Goal: Navigation & Orientation: Understand site structure

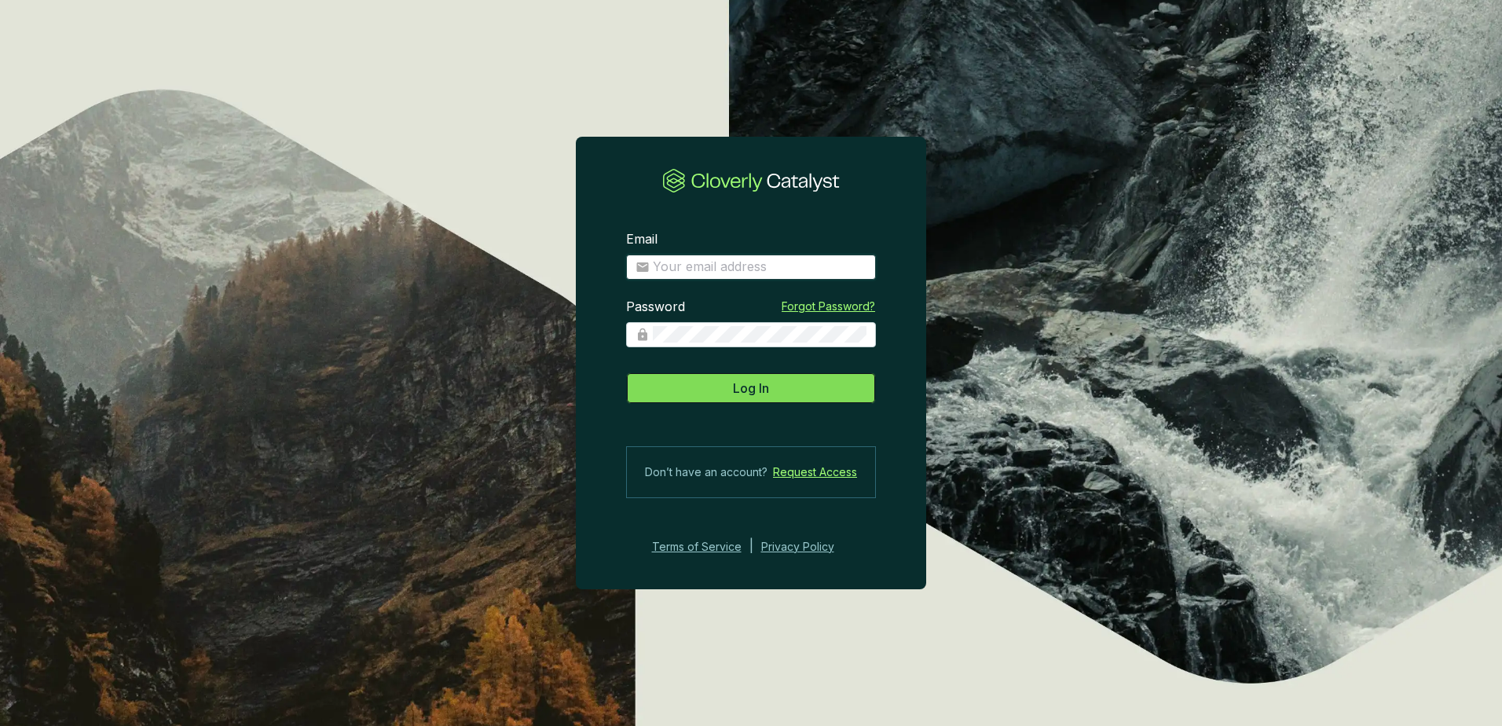
type input "[PERSON_NAME][EMAIL_ADDRESS][PERSON_NAME][DOMAIN_NAME]"
click at [754, 387] on span "Log In" at bounding box center [751, 388] width 36 height 19
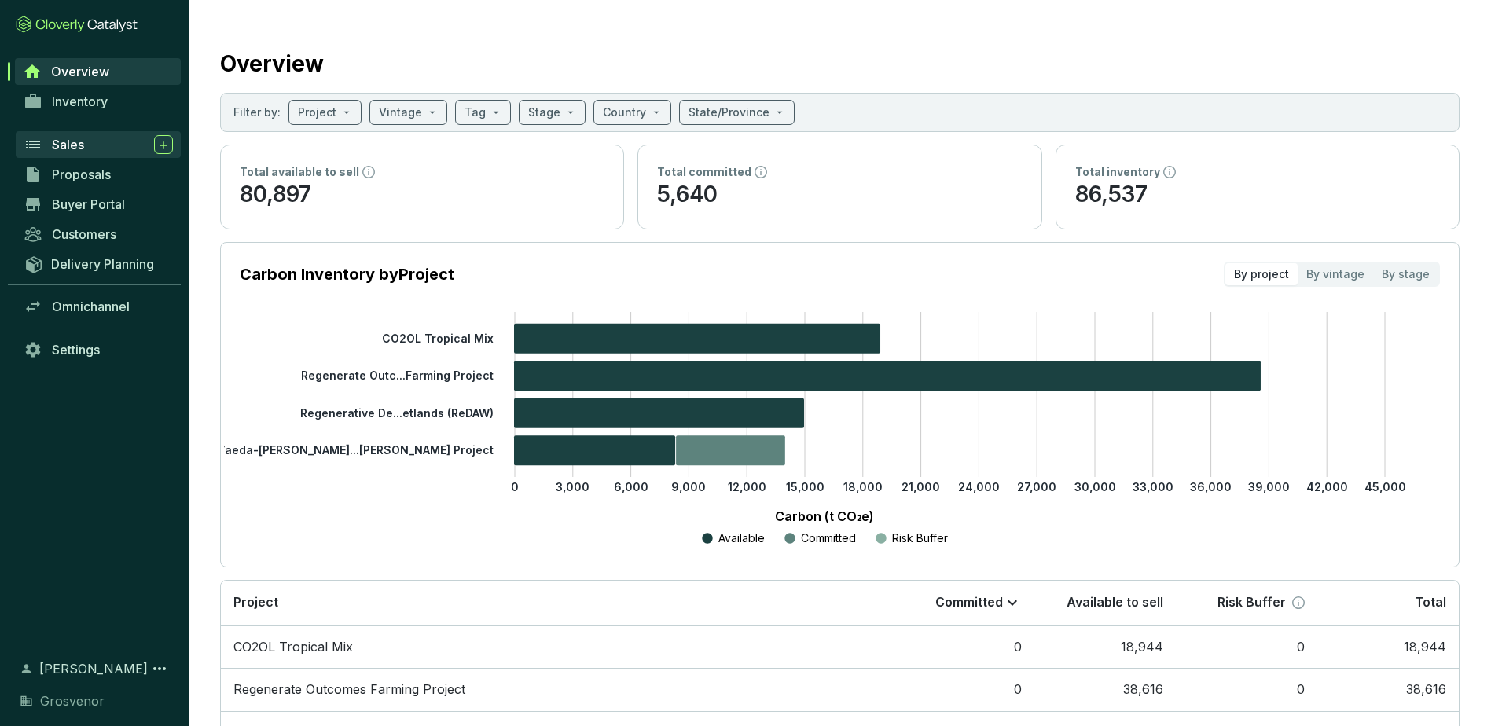
click at [75, 137] on span "Sales" at bounding box center [68, 145] width 32 height 16
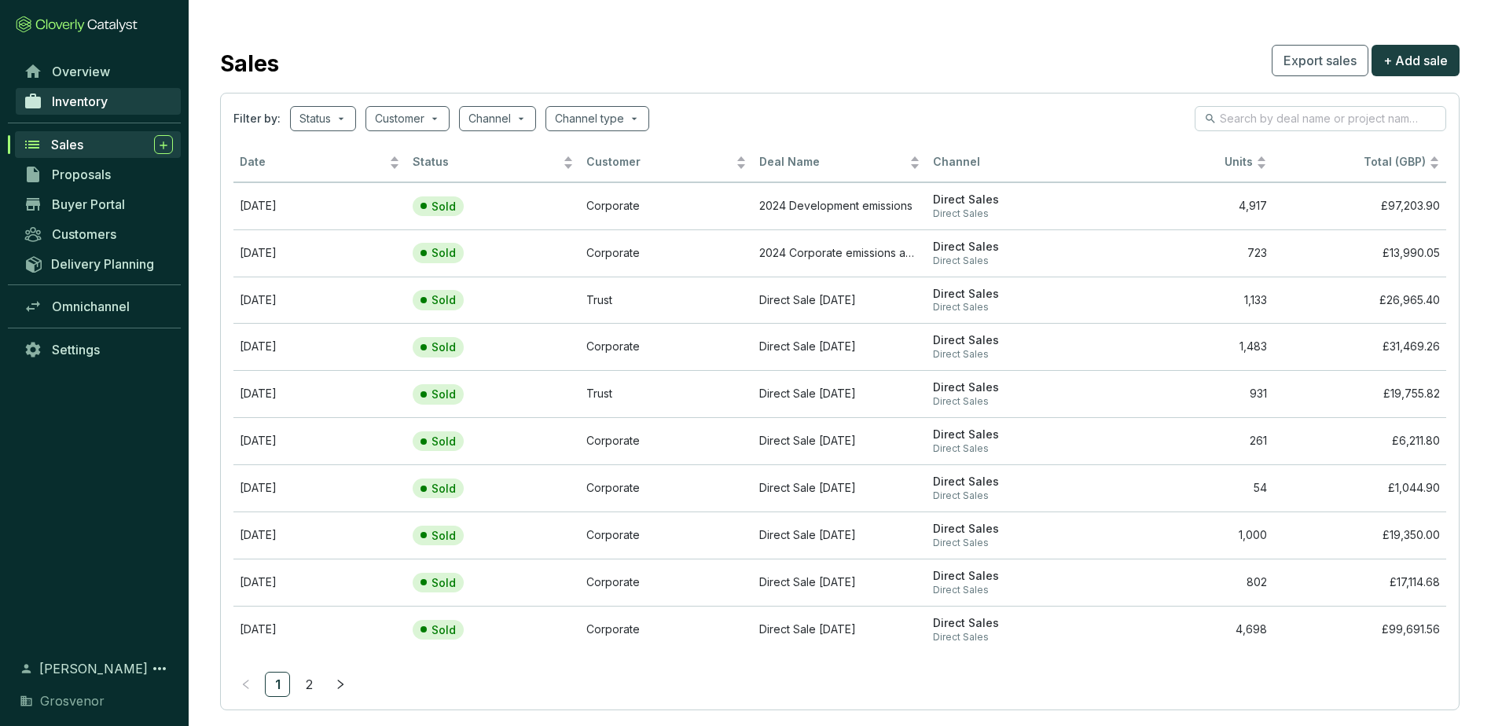
click at [79, 97] on span "Inventory" at bounding box center [80, 102] width 56 height 16
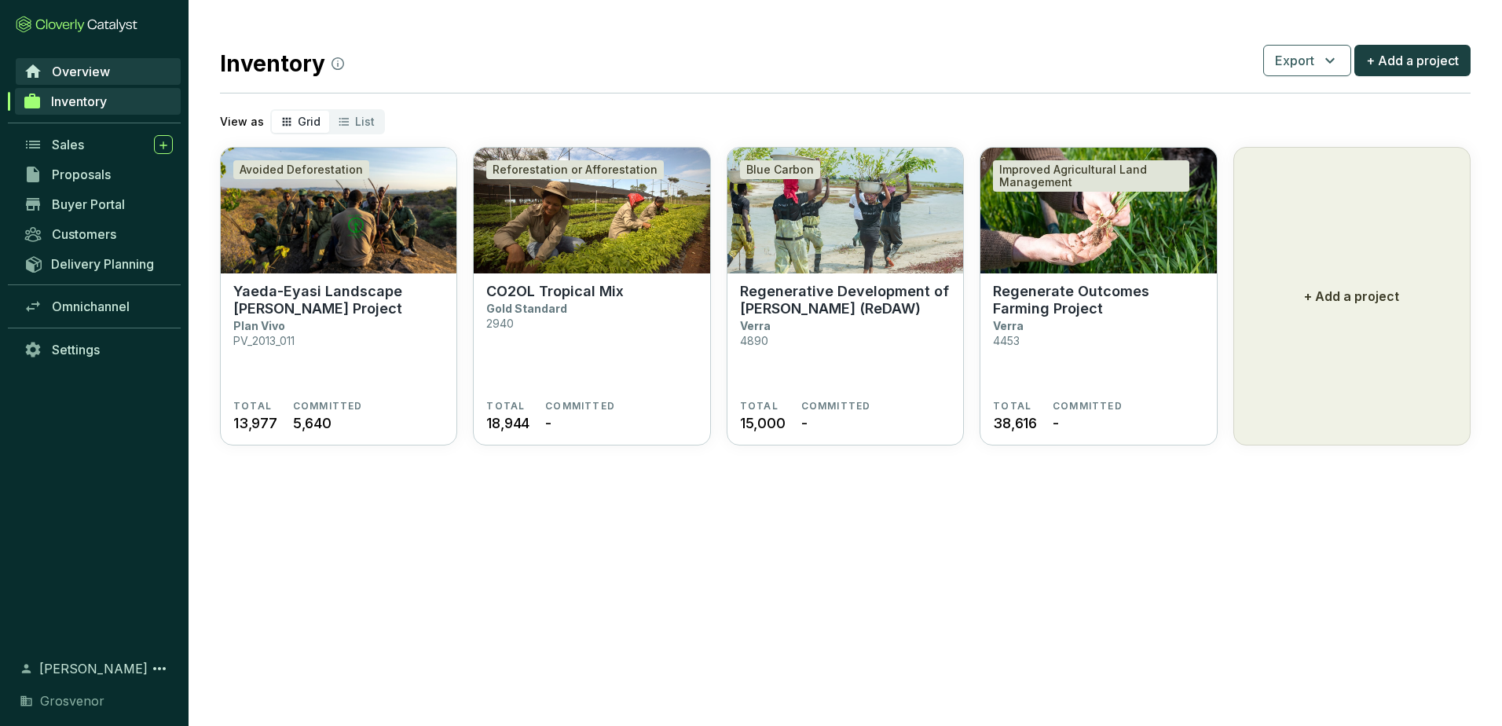
click at [86, 72] on span "Overview" at bounding box center [81, 72] width 58 height 16
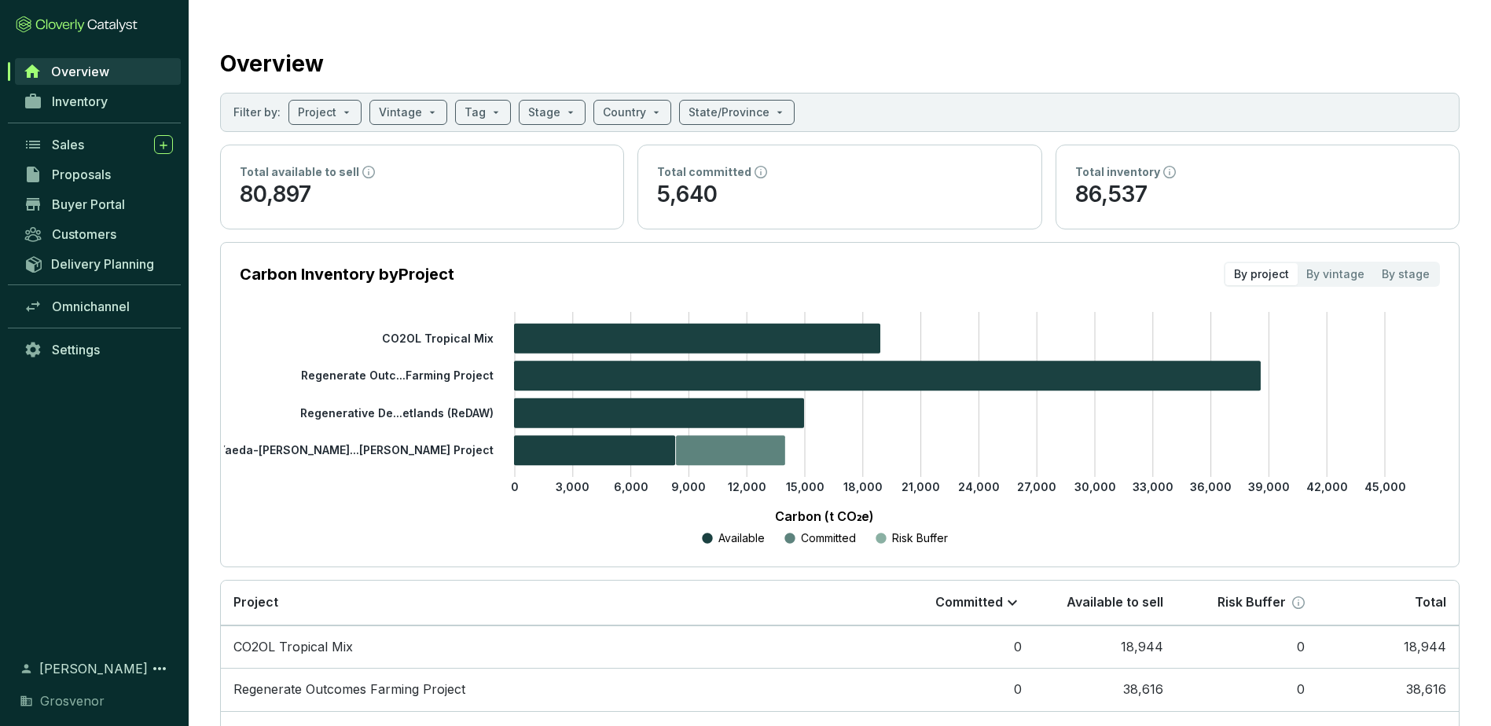
click at [114, 494] on div "Overview Inventory Sales Proposals Buyer Portal Customers Delivery Planning Omn…" at bounding box center [94, 348] width 189 height 583
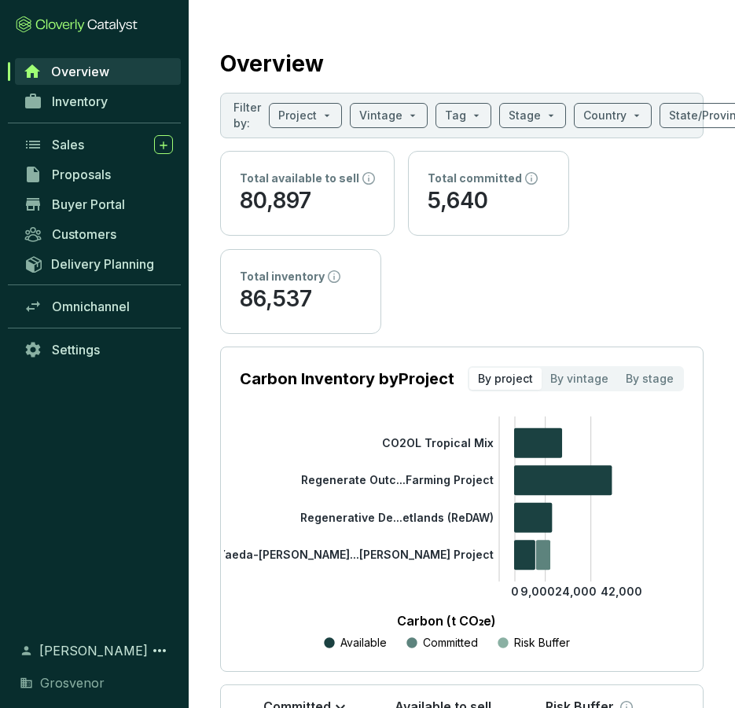
click at [723, 566] on section "Overview Filter by: Project Vintage Tag Stage Country State/Province Total avai…" at bounding box center [462, 493] width 546 height 986
click at [730, 563] on section "Overview Filter by: Project Vintage Tag Stage Country State/Province Total avai…" at bounding box center [462, 493] width 546 height 986
